Goal: Task Accomplishment & Management: Complete application form

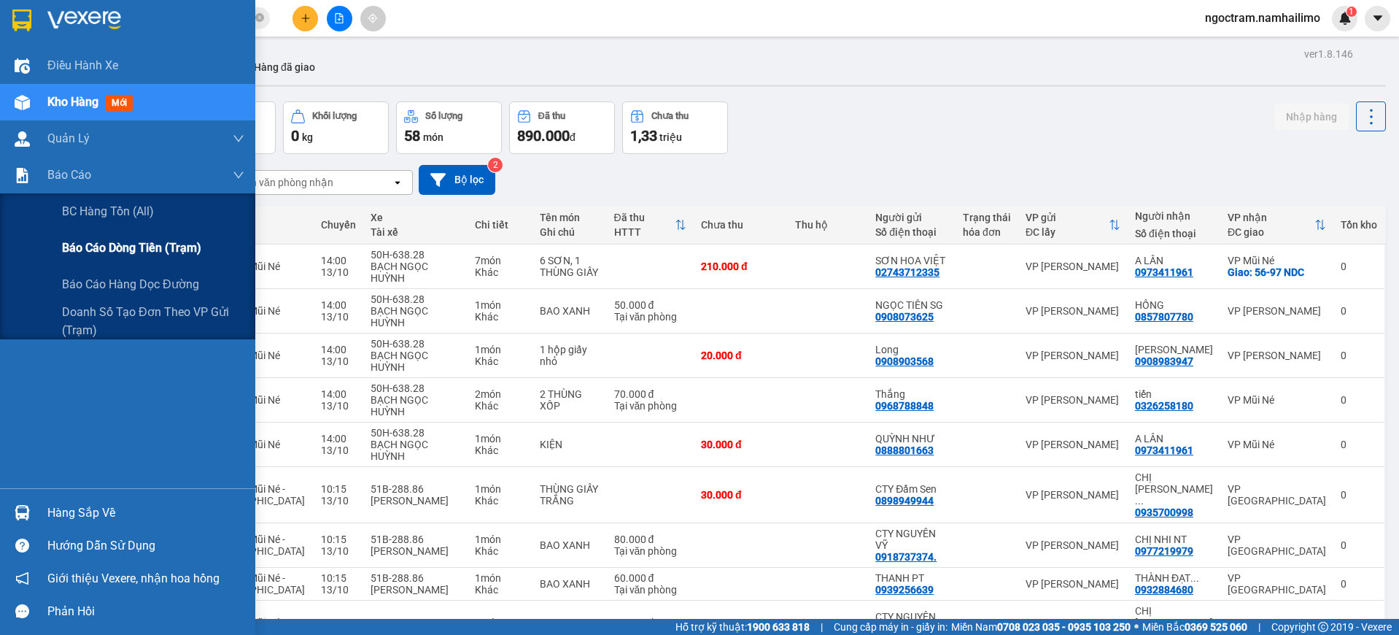
click at [57, 252] on div "Báo cáo dòng tiền (trạm)" at bounding box center [127, 248] width 255 height 36
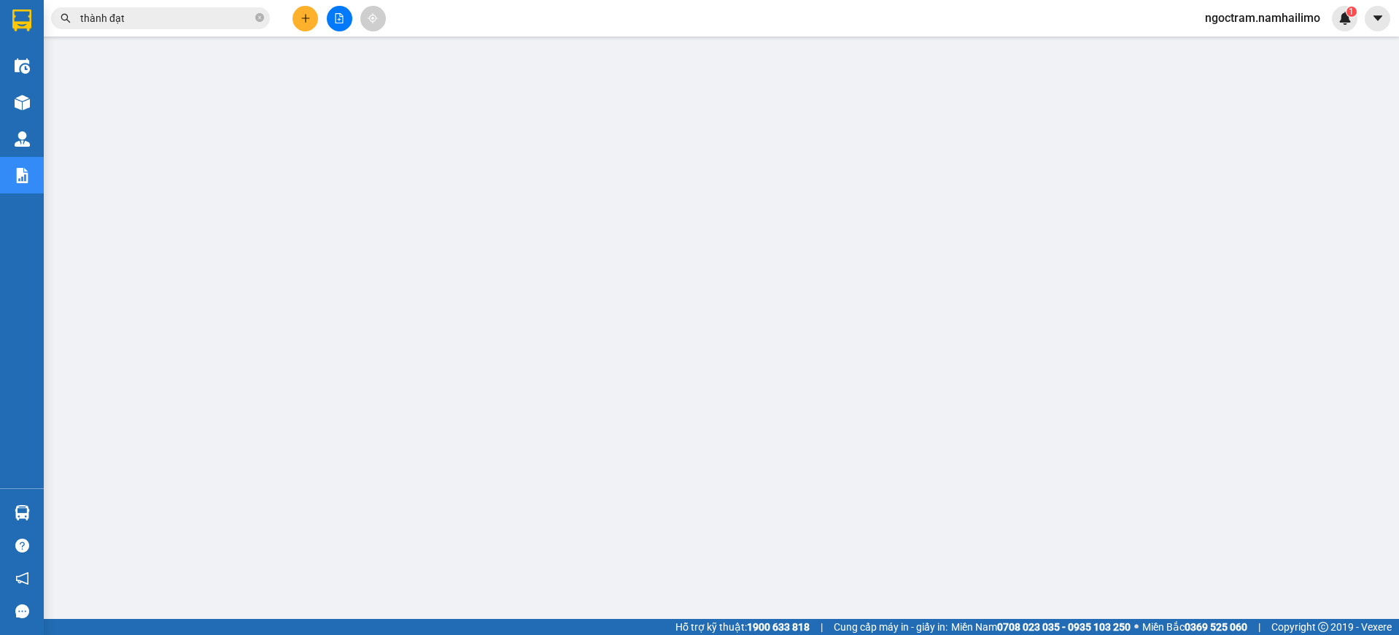
click at [303, 18] on icon "plus" at bounding box center [305, 18] width 10 height 10
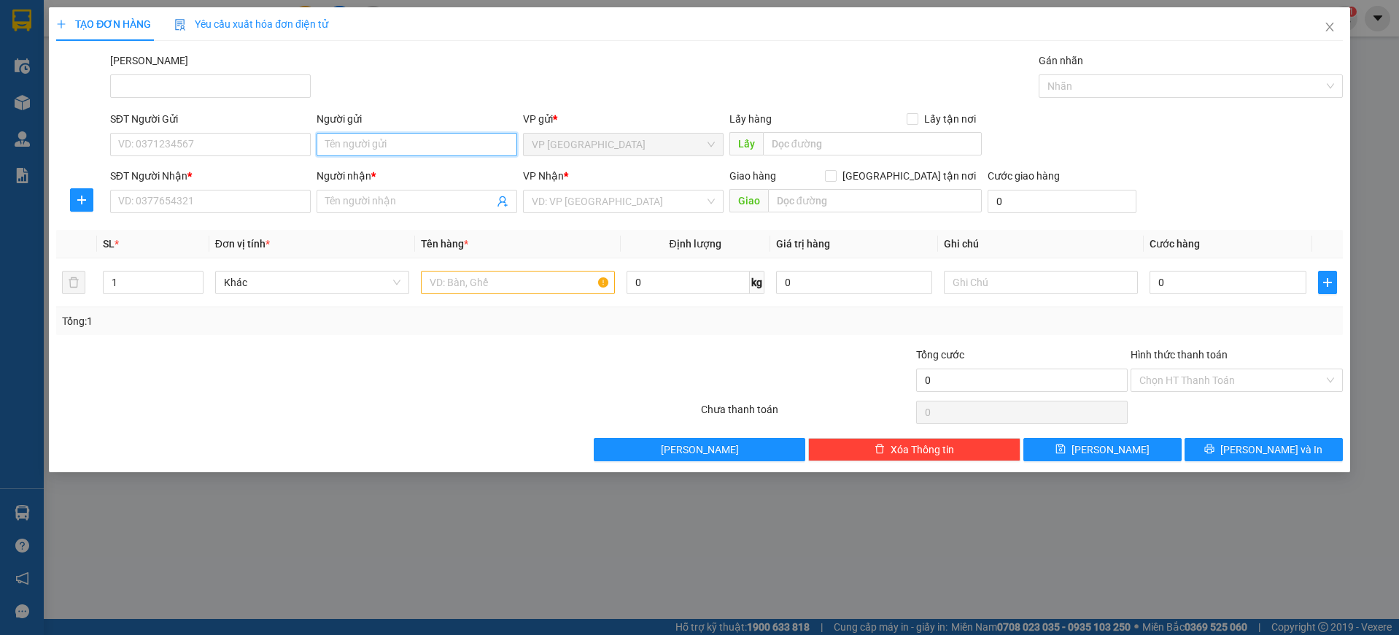
click at [397, 147] on input "Người gửi" at bounding box center [417, 144] width 201 height 23
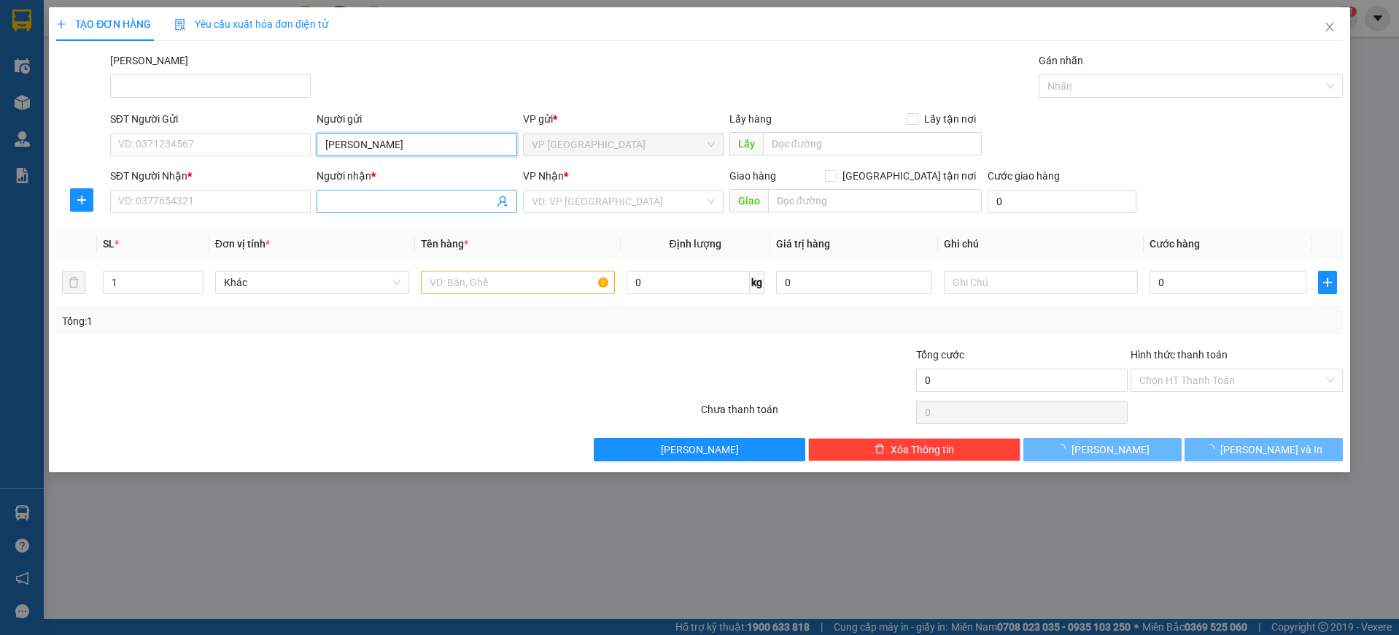
type input "[PERSON_NAME]"
click at [426, 209] on span at bounding box center [417, 201] width 201 height 23
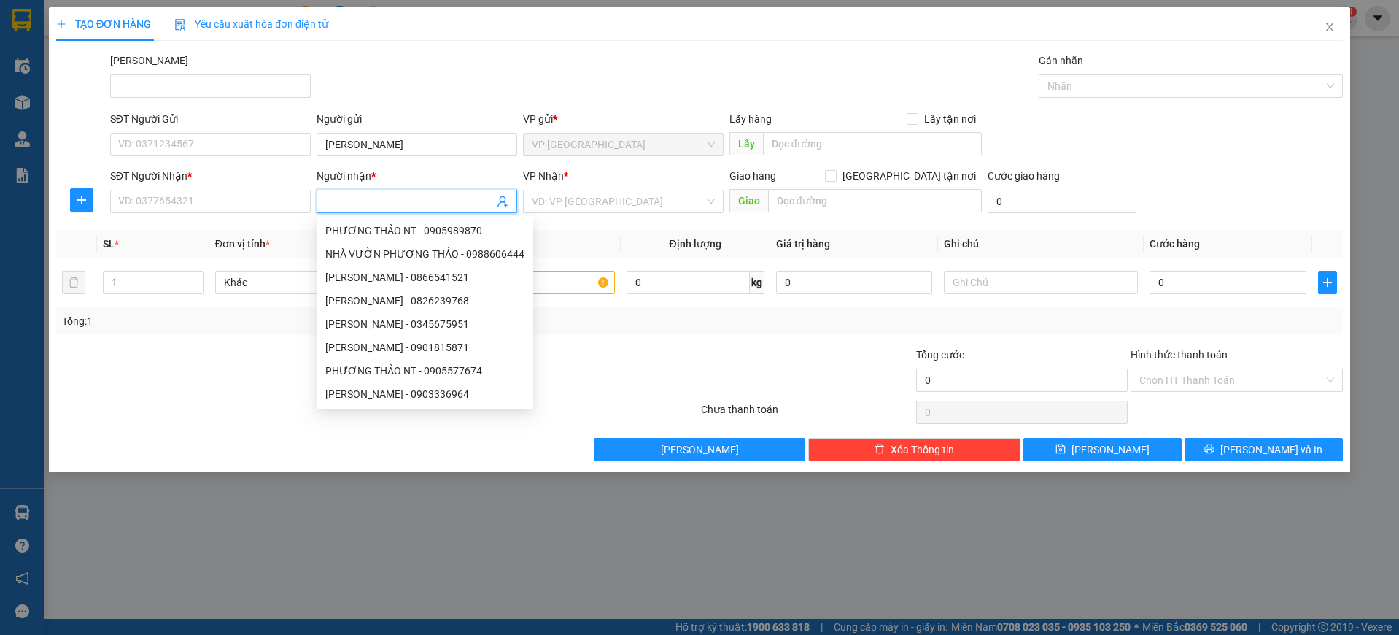
type input "d"
type input "đầm sen"
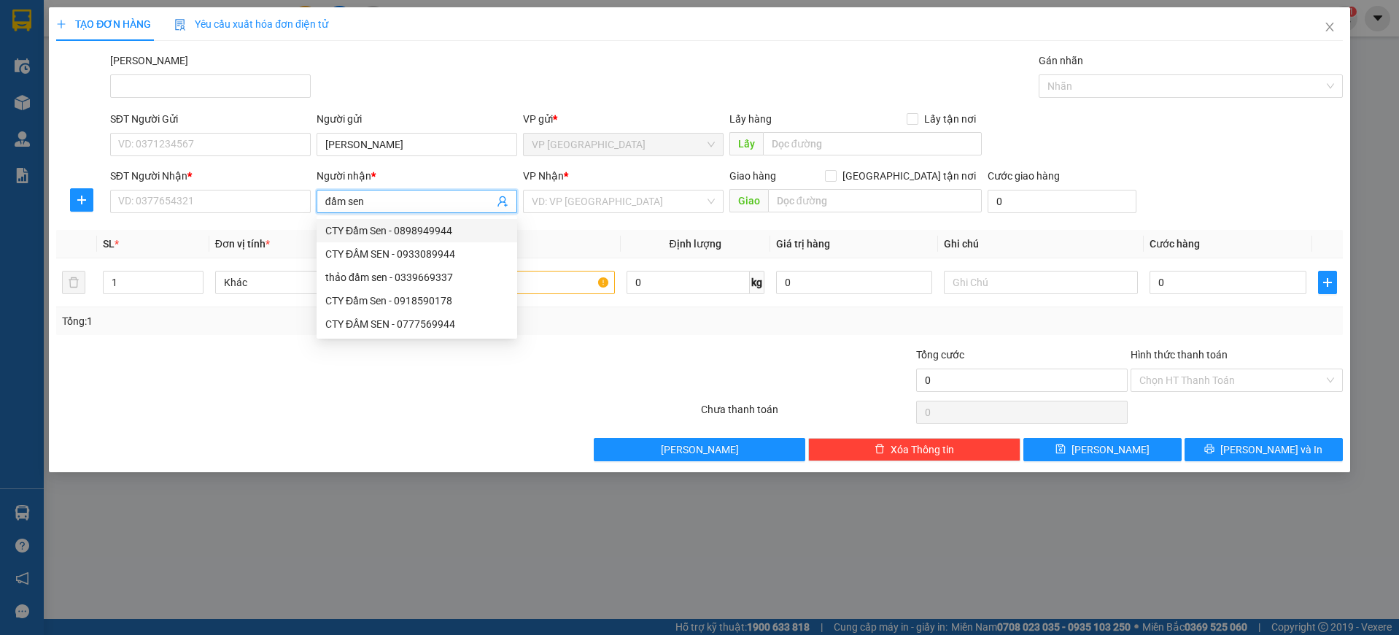
click at [385, 237] on div "CTY Đầm Sen - 0898949944" at bounding box center [416, 230] width 183 height 16
type input "0898949944"
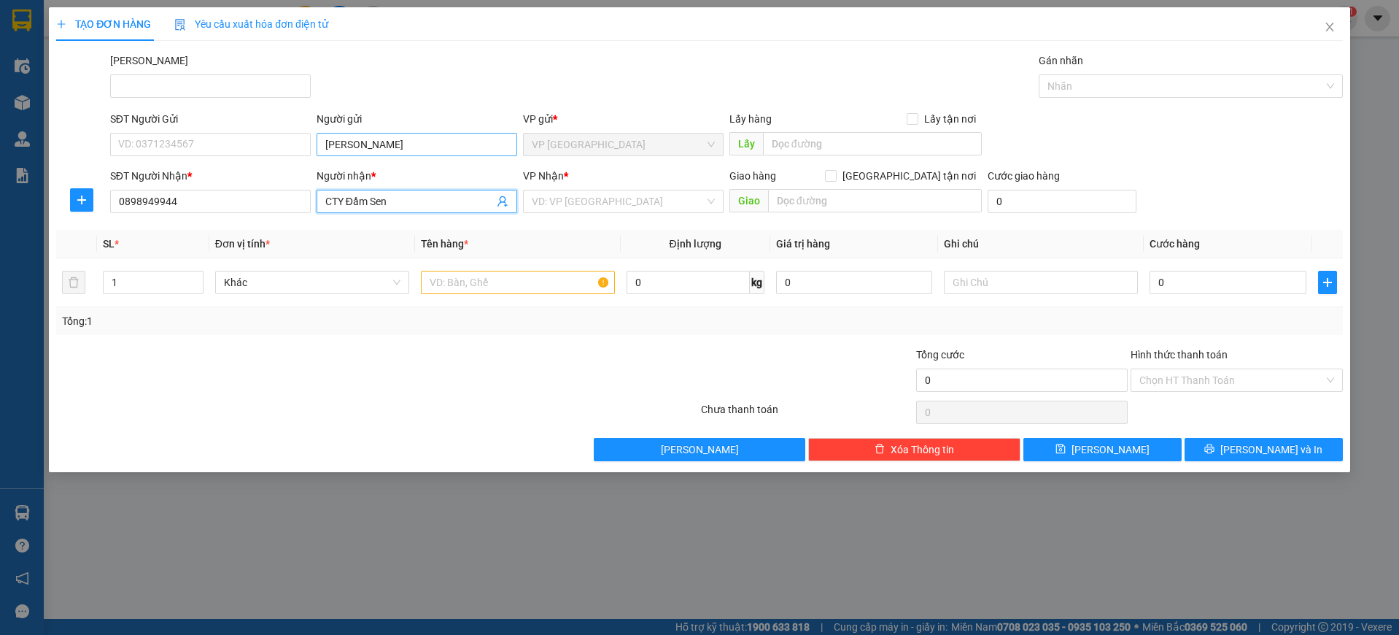
type input "CTY Đầm Sen"
click at [387, 147] on input "[PERSON_NAME]" at bounding box center [417, 144] width 201 height 23
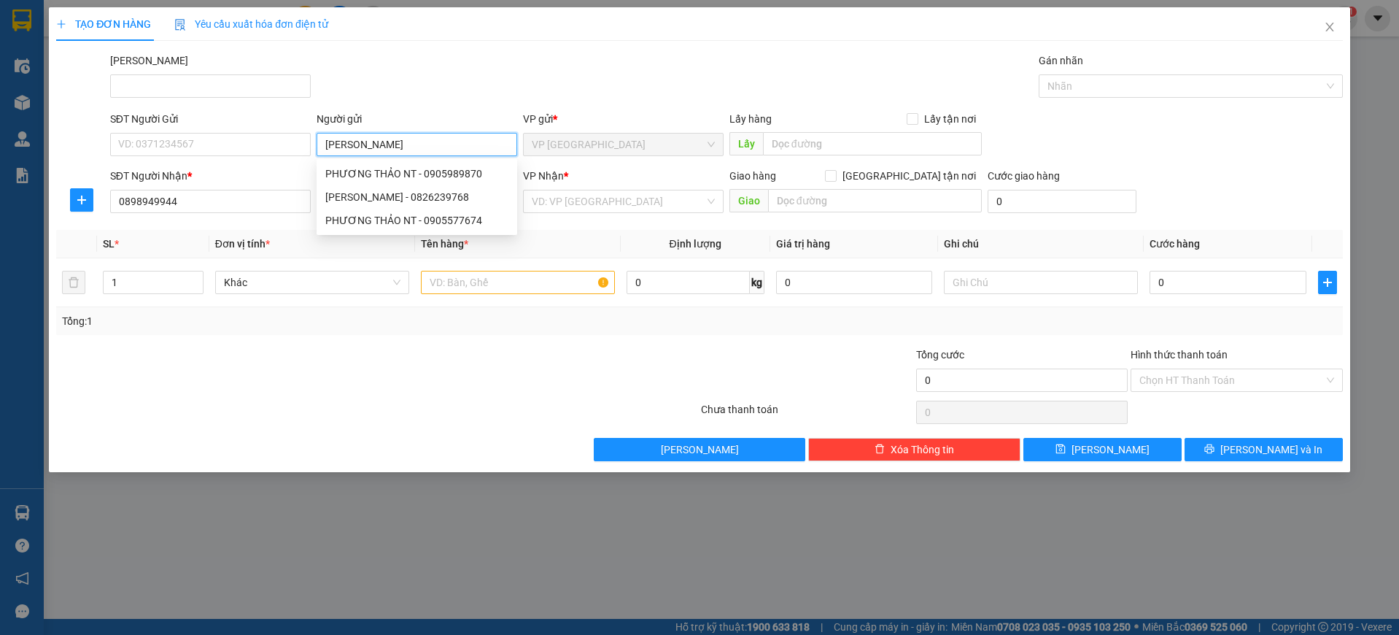
type input "phương thảo n"
click at [475, 179] on div "PHƯƠNG THẢO NT - 0905989870" at bounding box center [416, 174] width 183 height 16
type input "0905989870"
type input "PHƯƠNG THẢO NT"
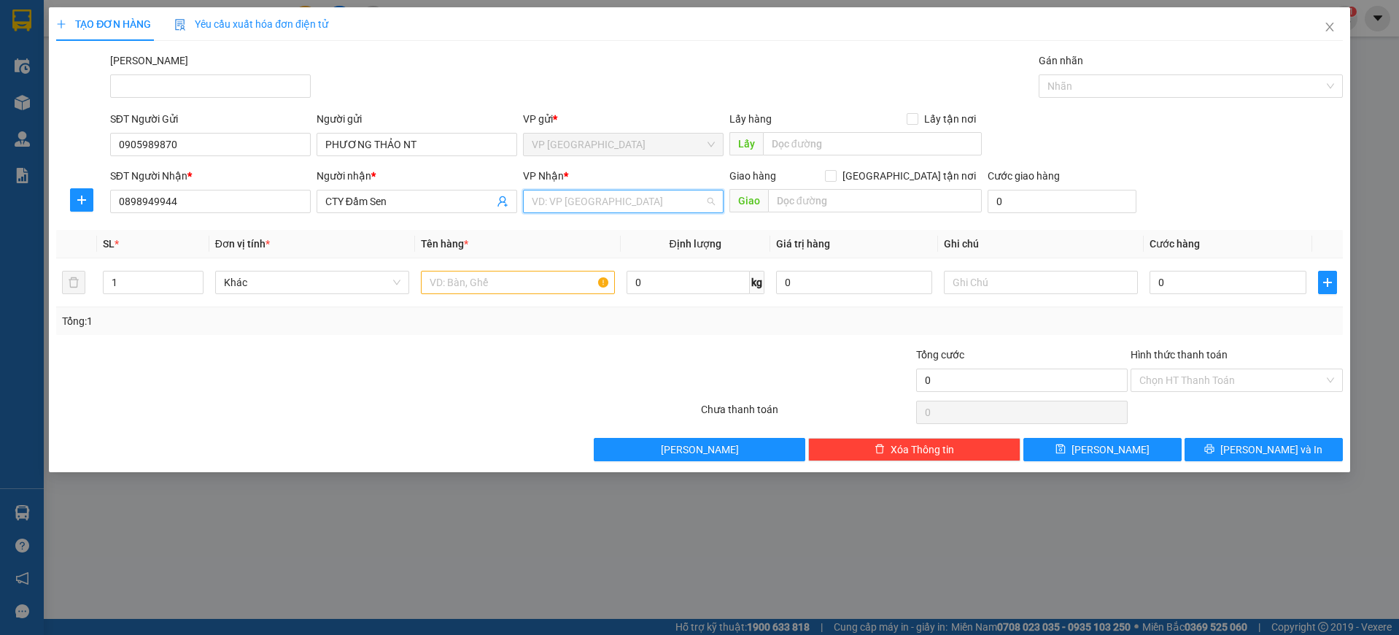
click at [660, 196] on input "search" at bounding box center [618, 201] width 173 height 22
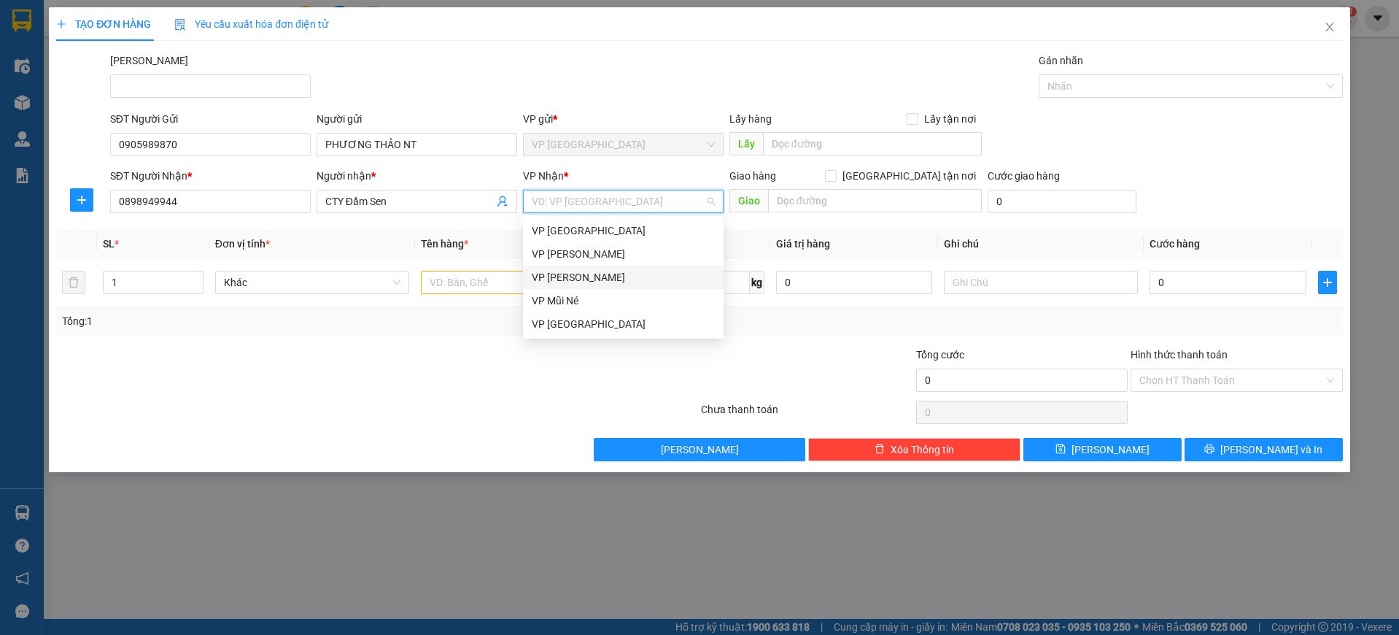
click at [651, 274] on div "VP [PERSON_NAME]" at bounding box center [623, 277] width 183 height 16
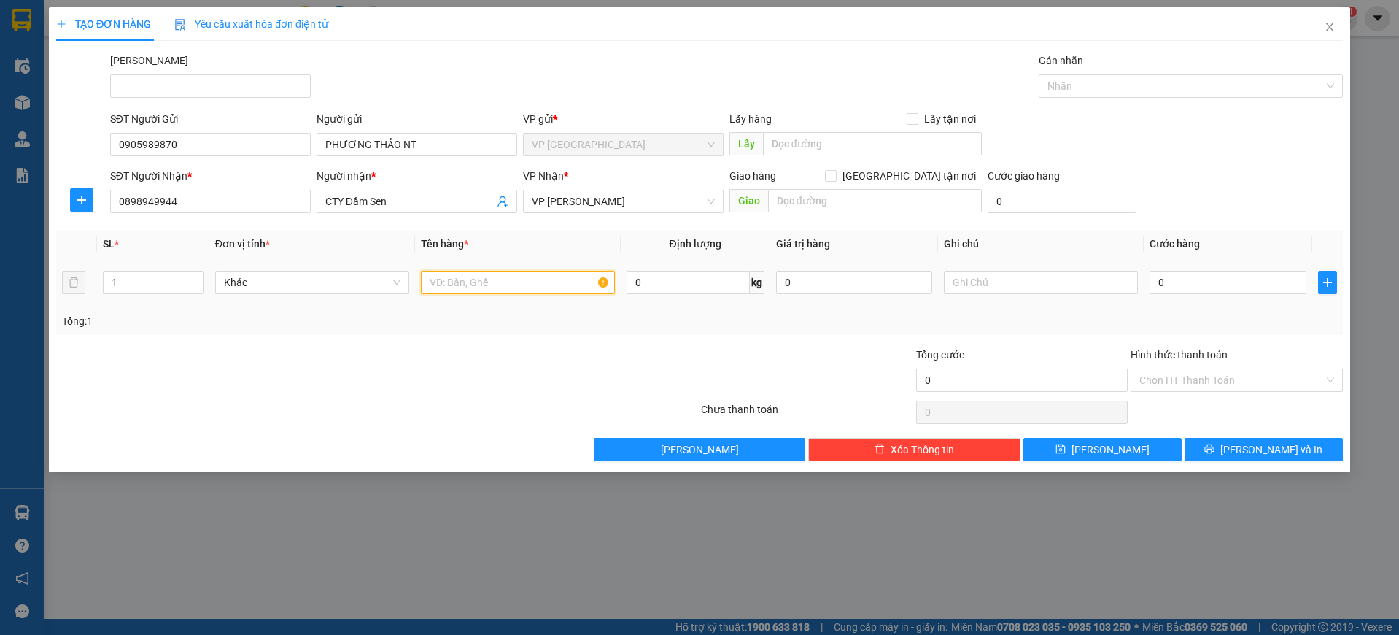
click at [474, 276] on input "text" at bounding box center [518, 282] width 194 height 23
type input "1 thùng"
click at [1163, 282] on input "0" at bounding box center [1227, 282] width 157 height 23
type input "3"
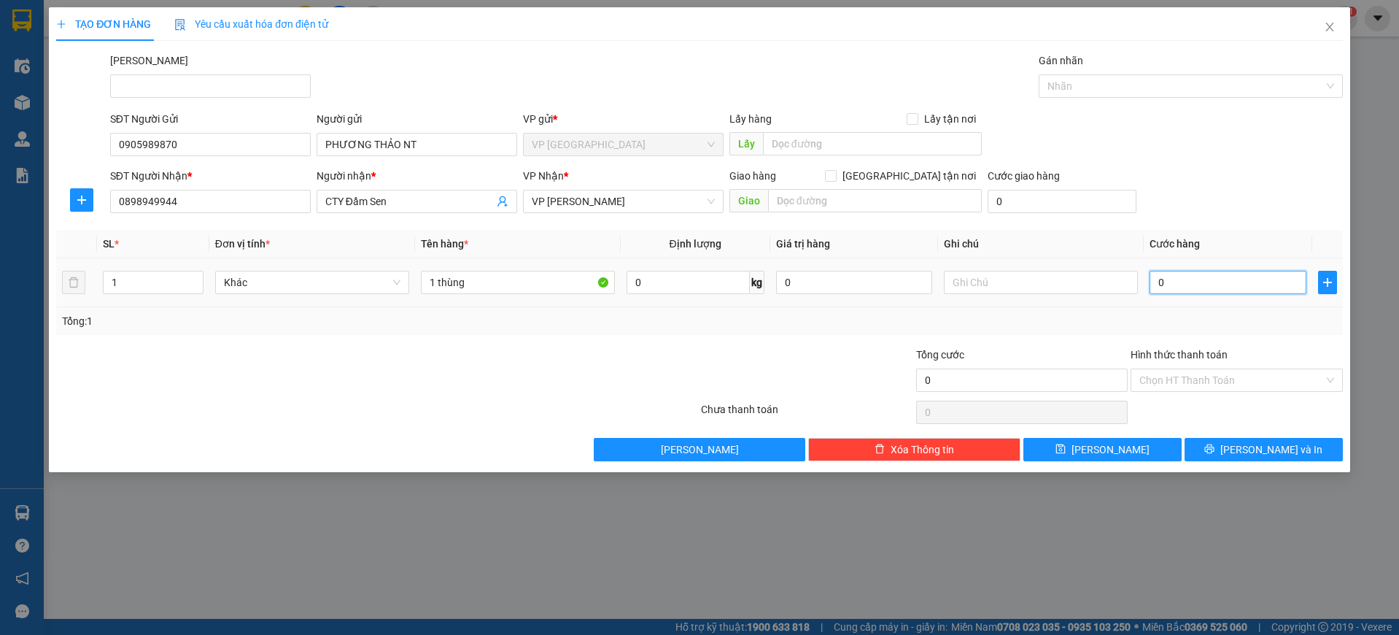
type input "3"
type input "30"
type input "300"
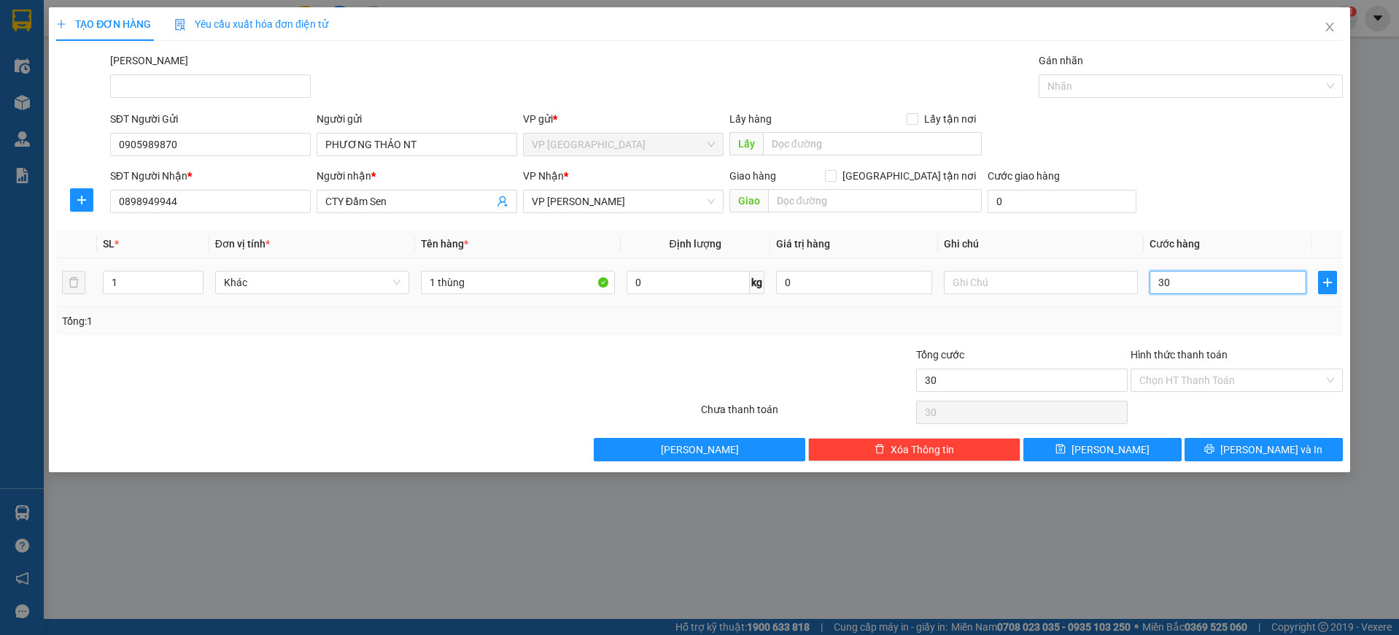
type input "300"
type input "3.000"
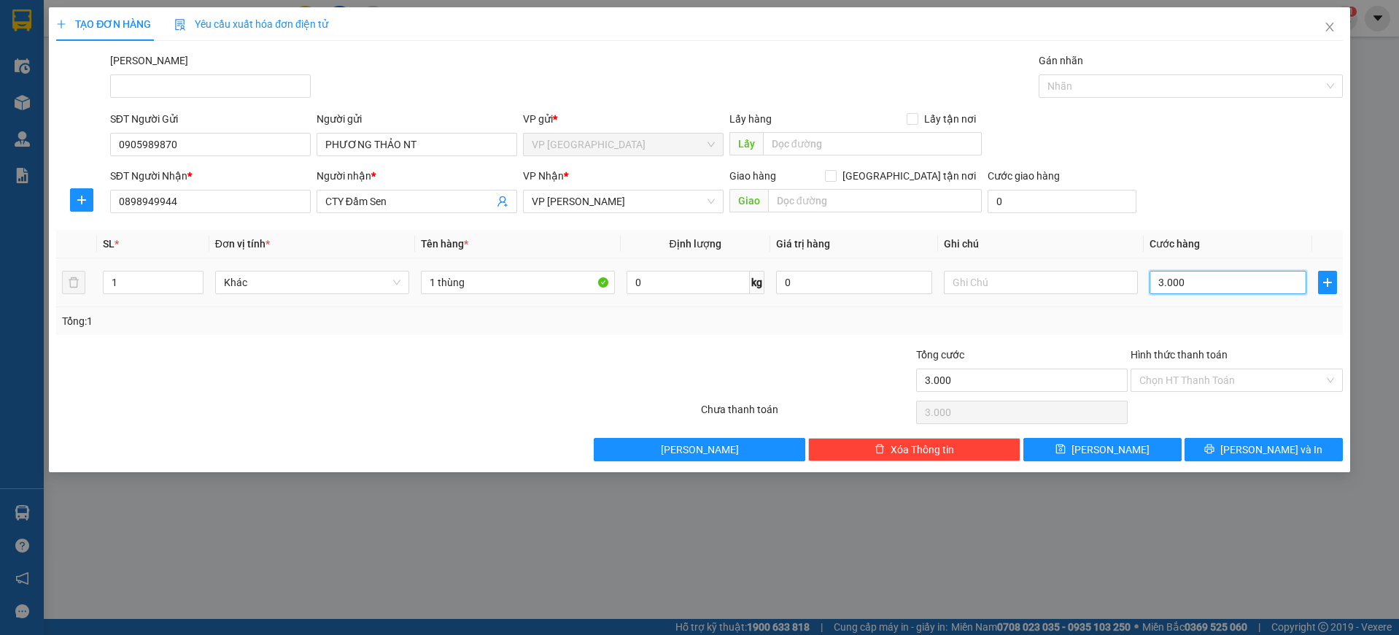
type input "30.000"
type input "300.000"
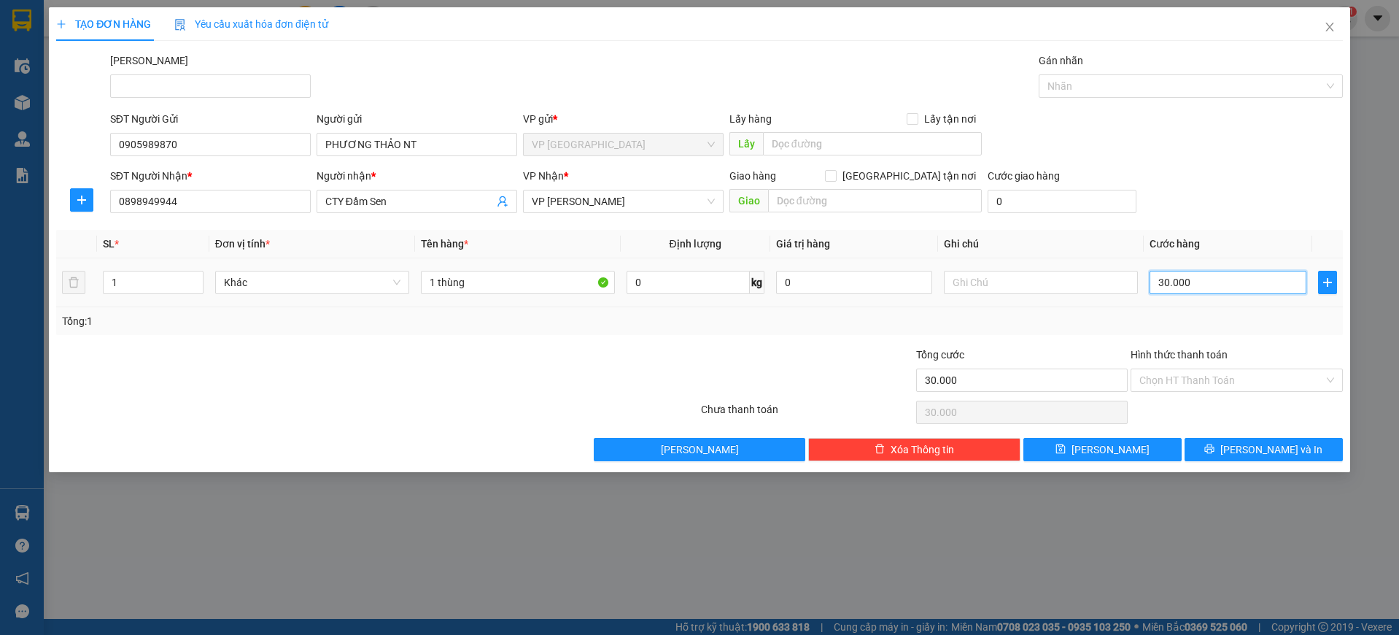
type input "300.000"
type input "30.000"
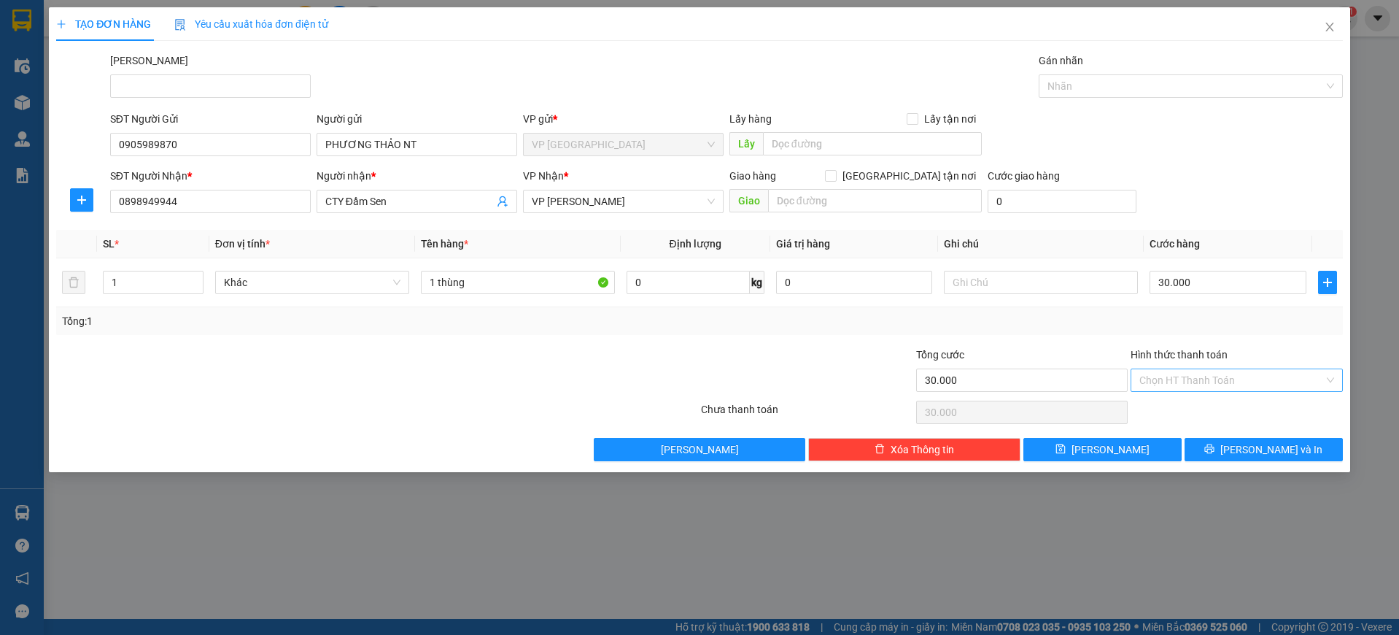
click at [1257, 379] on input "Hình thức thanh toán" at bounding box center [1231, 380] width 185 height 22
click at [1250, 407] on div "Tại văn phòng" at bounding box center [1236, 409] width 195 height 16
type input "0"
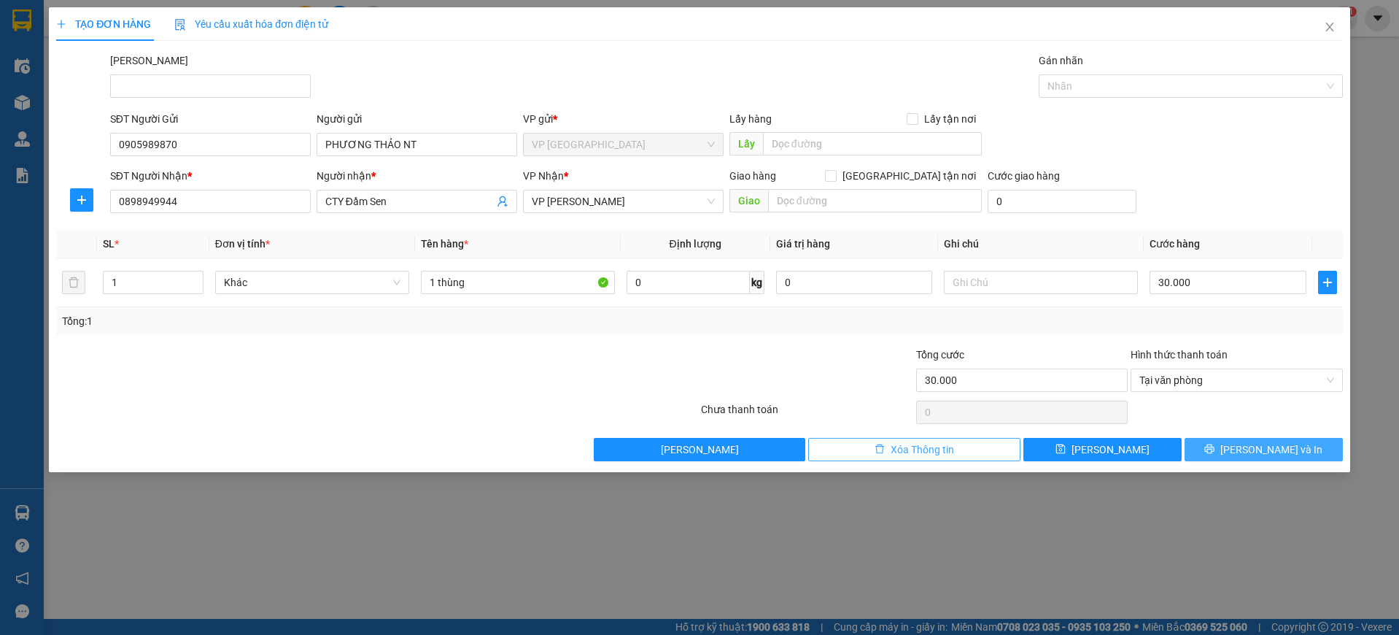
drag, startPoint x: 1259, startPoint y: 448, endPoint x: 877, endPoint y: 438, distance: 381.6
click at [1257, 449] on span "[PERSON_NAME] và In" at bounding box center [1271, 449] width 102 height 16
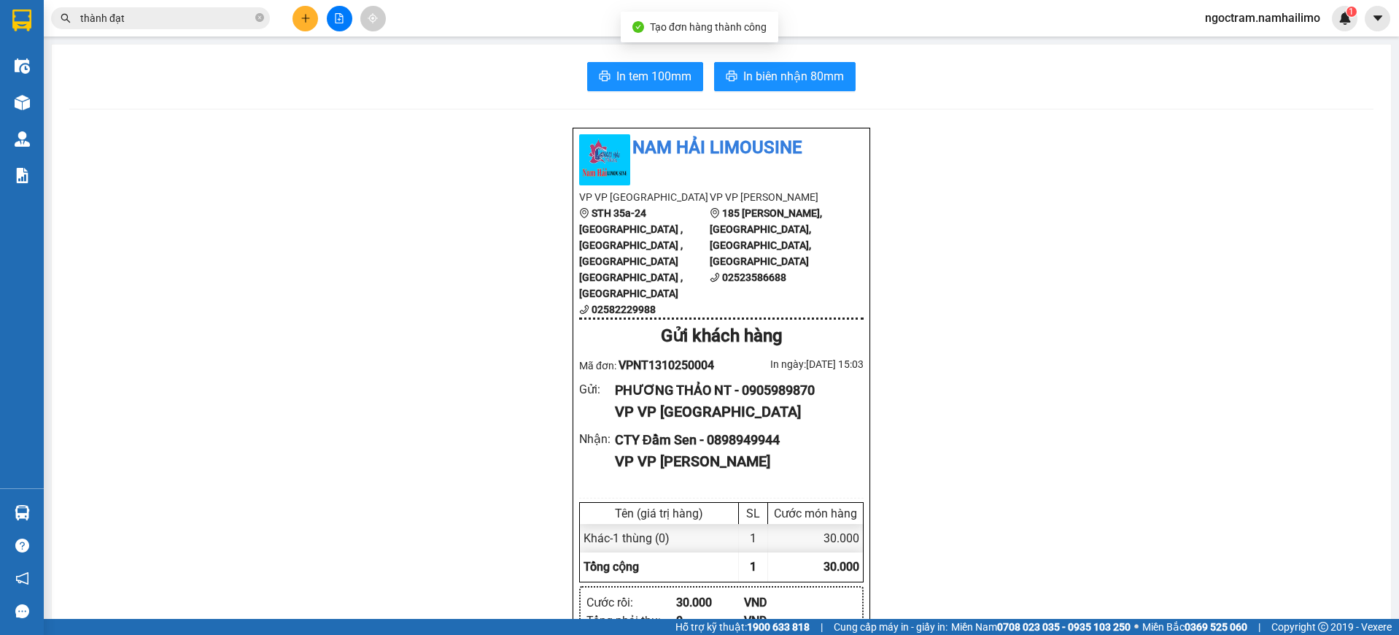
click at [794, 69] on span "In biên nhận 80mm" at bounding box center [793, 76] width 101 height 18
